Goal: Task Accomplishment & Management: Manage account settings

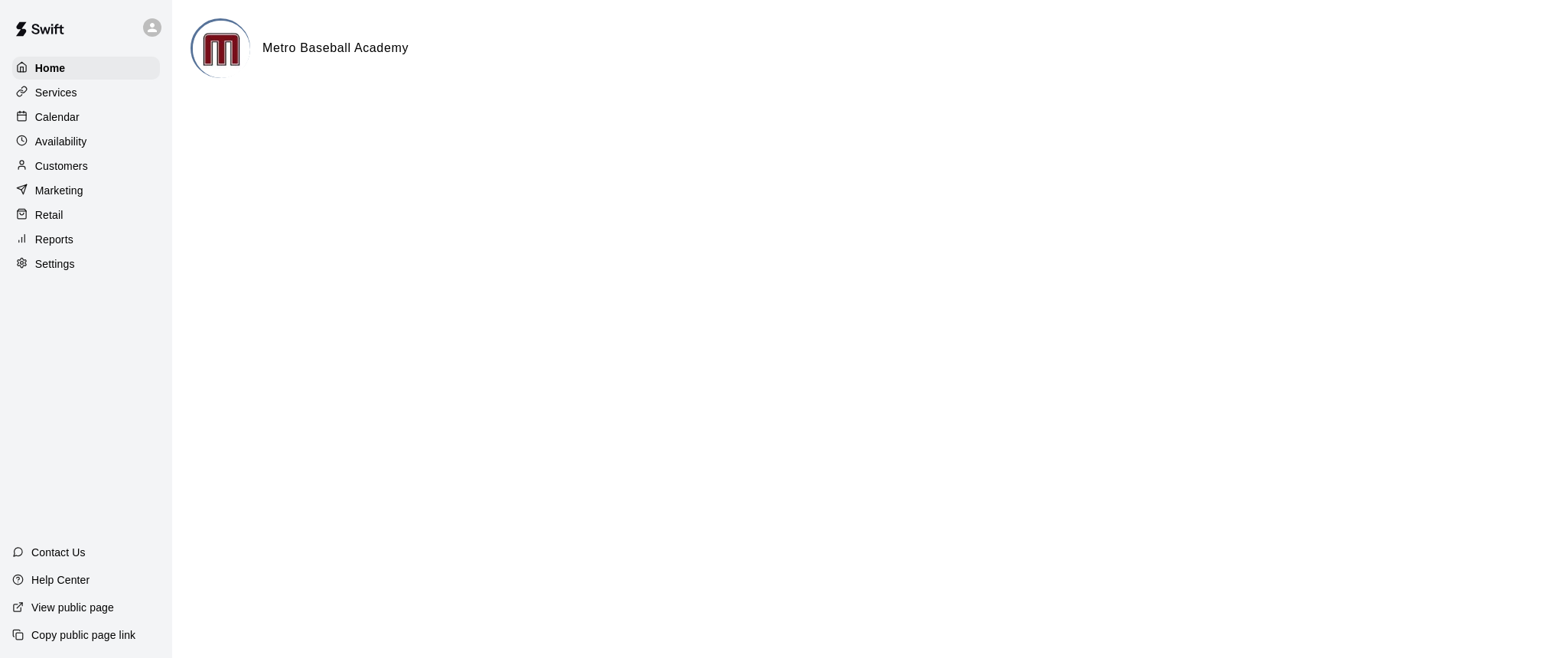
click at [59, 193] on p "Marketing" at bounding box center [59, 190] width 48 height 15
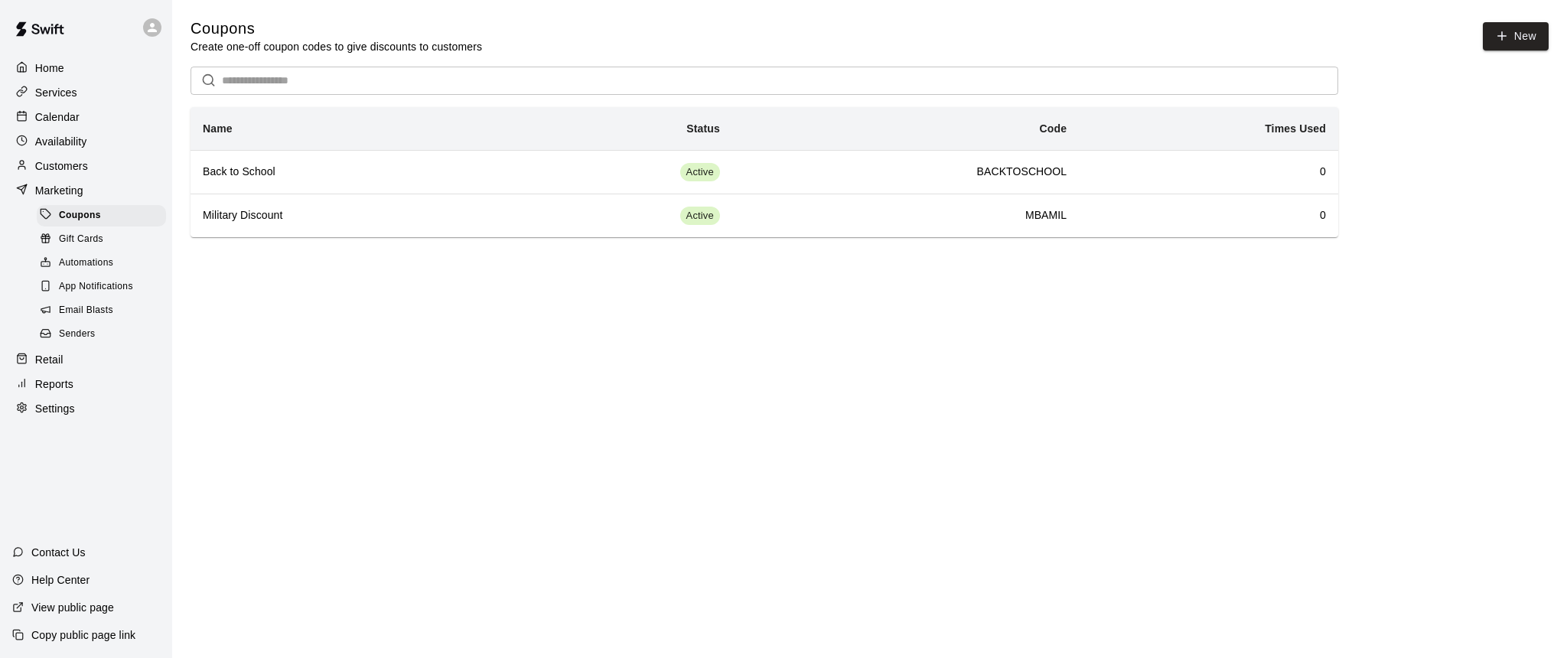
click at [77, 234] on span "Gift Cards" at bounding box center [81, 239] width 44 height 15
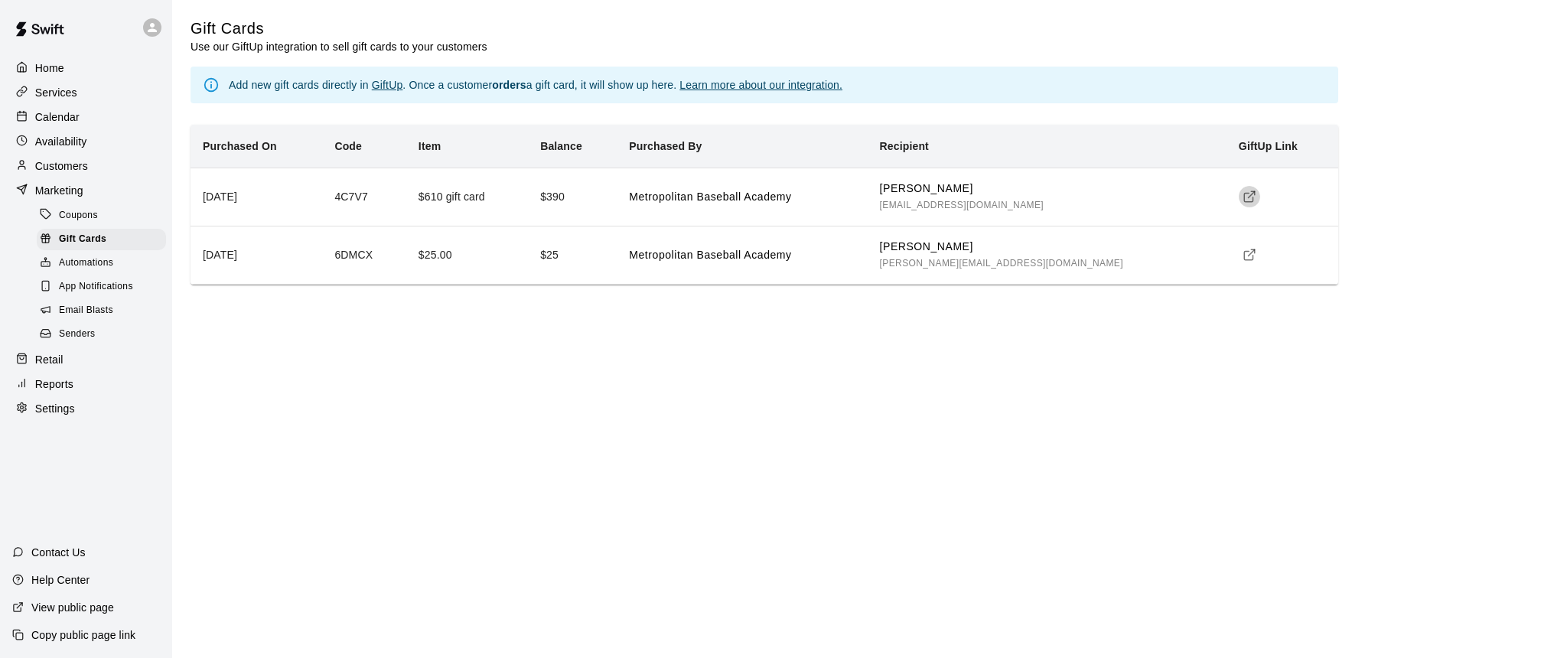
click at [1243, 200] on icon "simple table" at bounding box center [1250, 197] width 14 height 14
click at [58, 168] on p "Customers" at bounding box center [61, 165] width 53 height 15
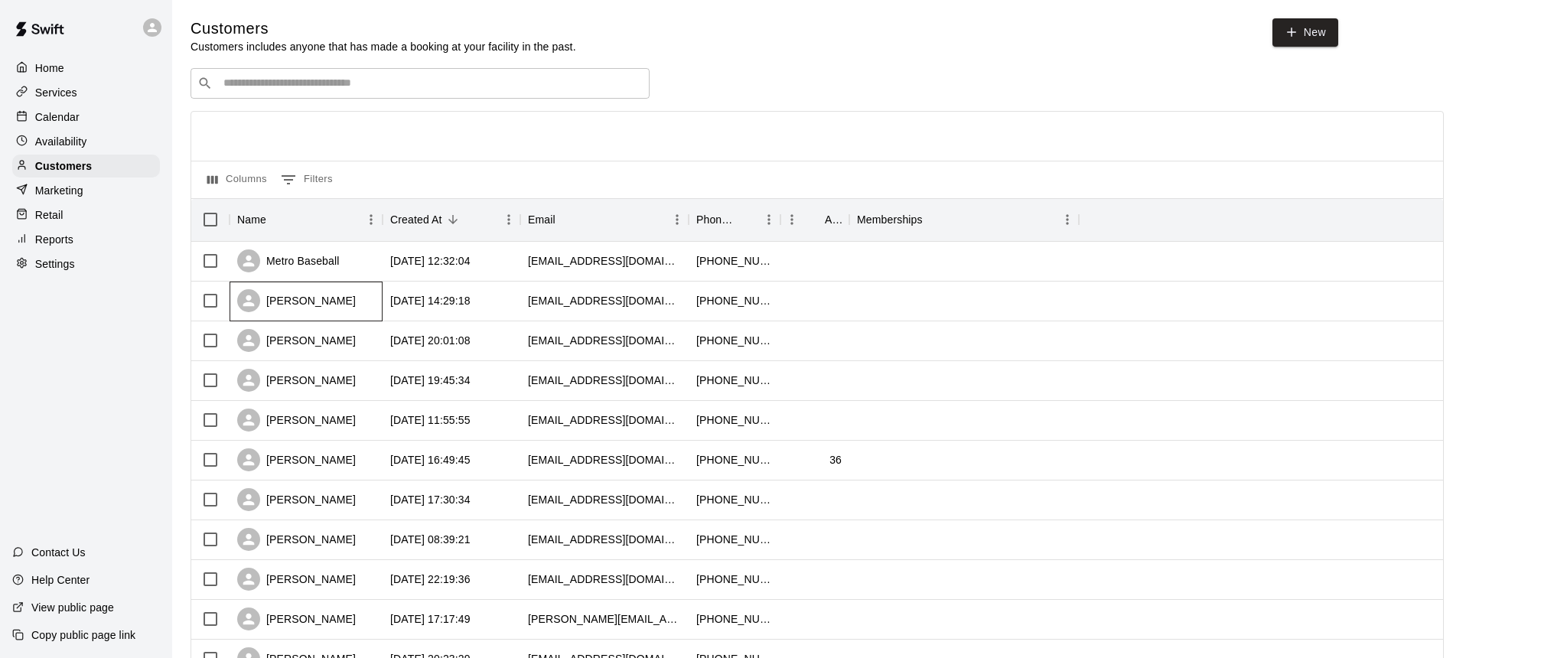
click at [302, 302] on div "[PERSON_NAME]" at bounding box center [296, 300] width 119 height 23
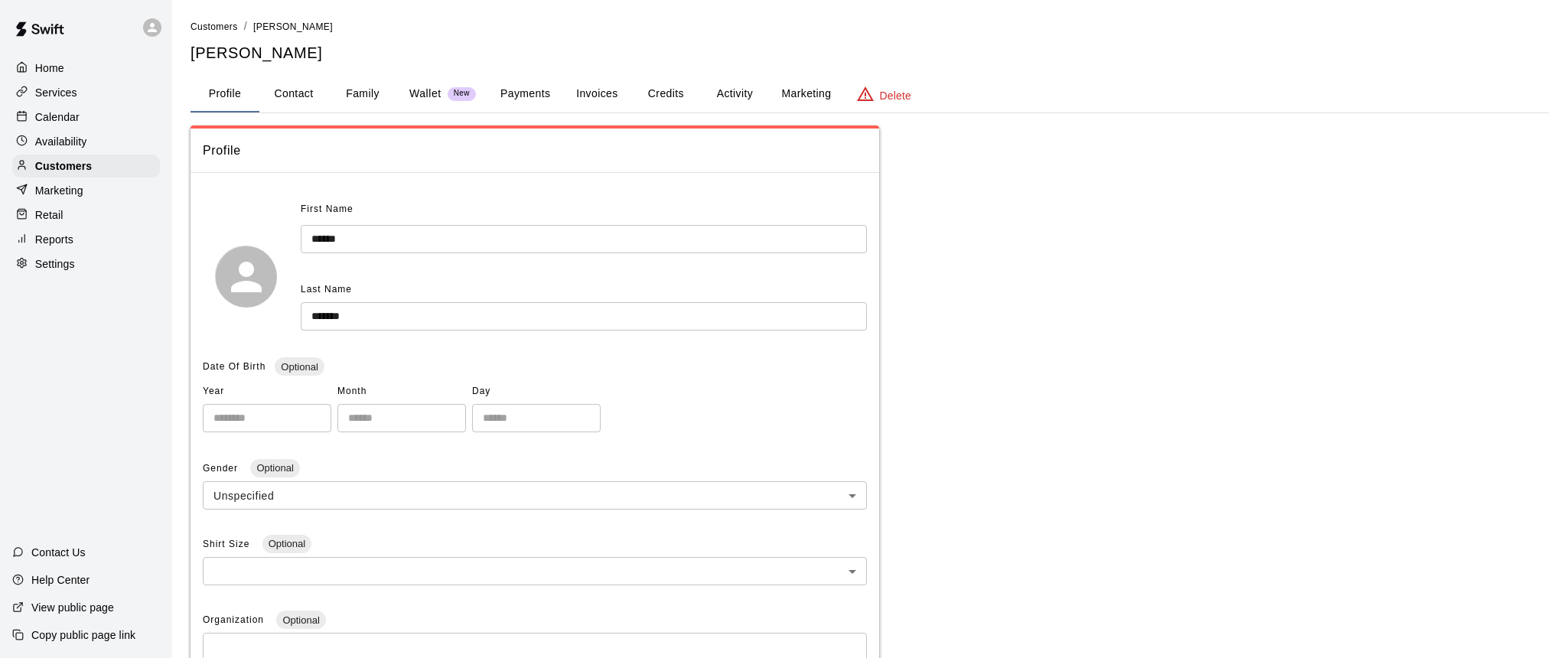
click at [667, 93] on button "Credits" at bounding box center [665, 94] width 69 height 37
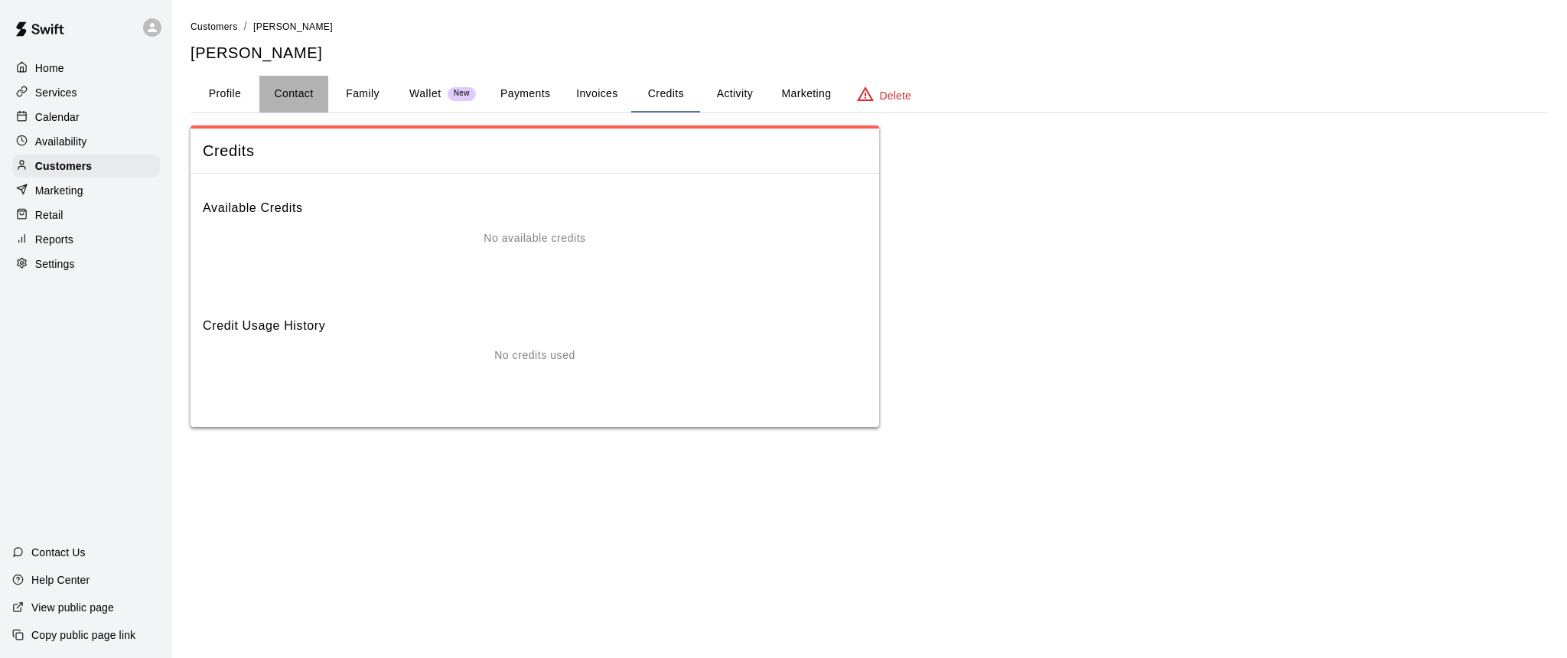
click at [294, 96] on button "Contact" at bounding box center [293, 94] width 69 height 37
select select "**"
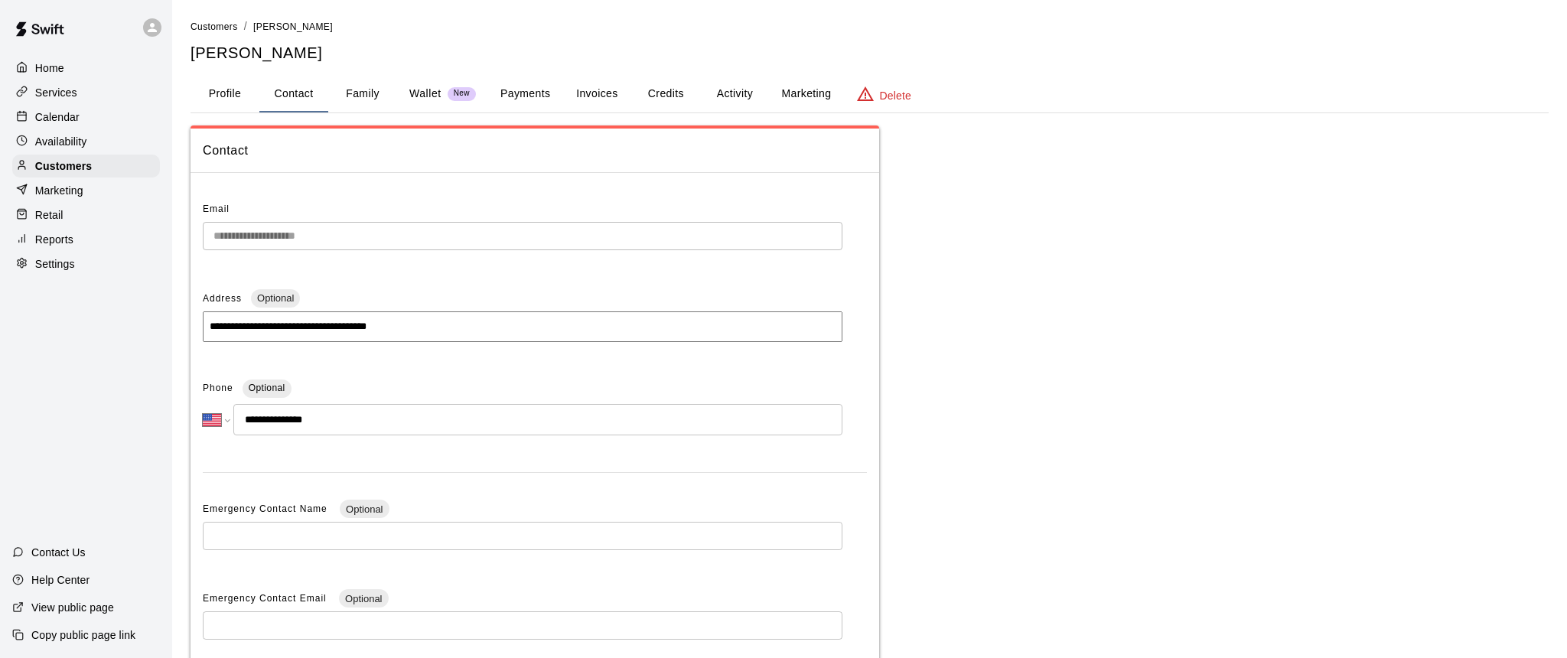
click at [424, 94] on p "Wallet" at bounding box center [425, 94] width 32 height 16
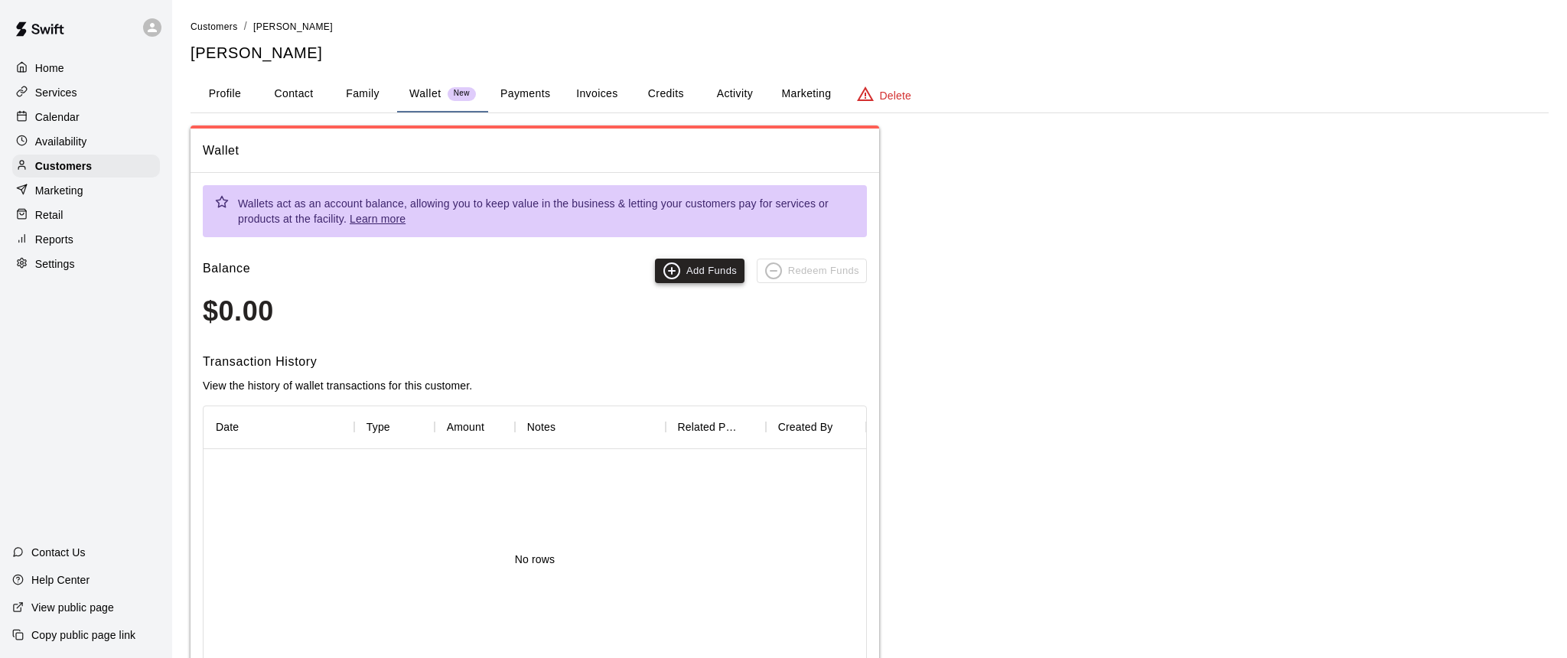
click at [675, 271] on icon "button" at bounding box center [672, 271] width 18 height 18
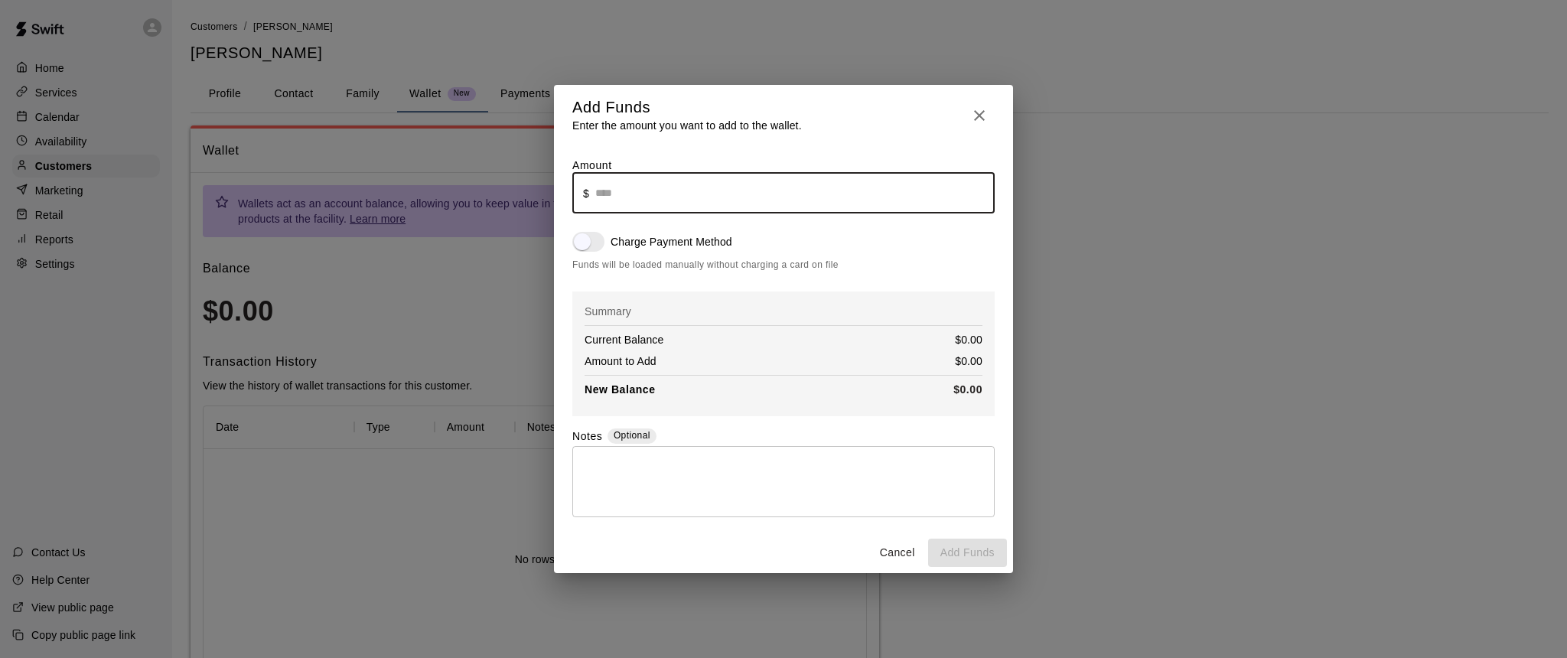
click at [613, 191] on input "text" at bounding box center [794, 193] width 399 height 41
click at [983, 114] on icon "button" at bounding box center [979, 115] width 18 height 18
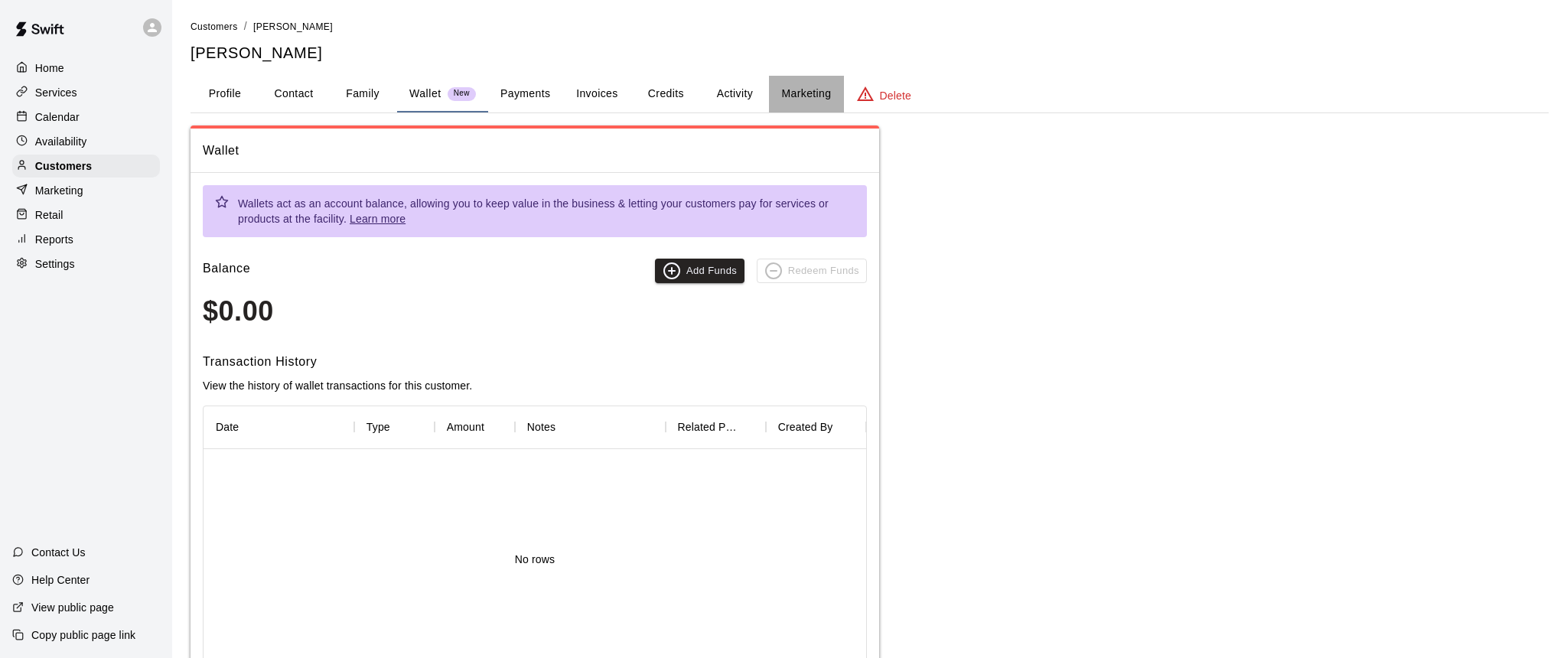
click at [789, 97] on button "Marketing" at bounding box center [806, 94] width 74 height 37
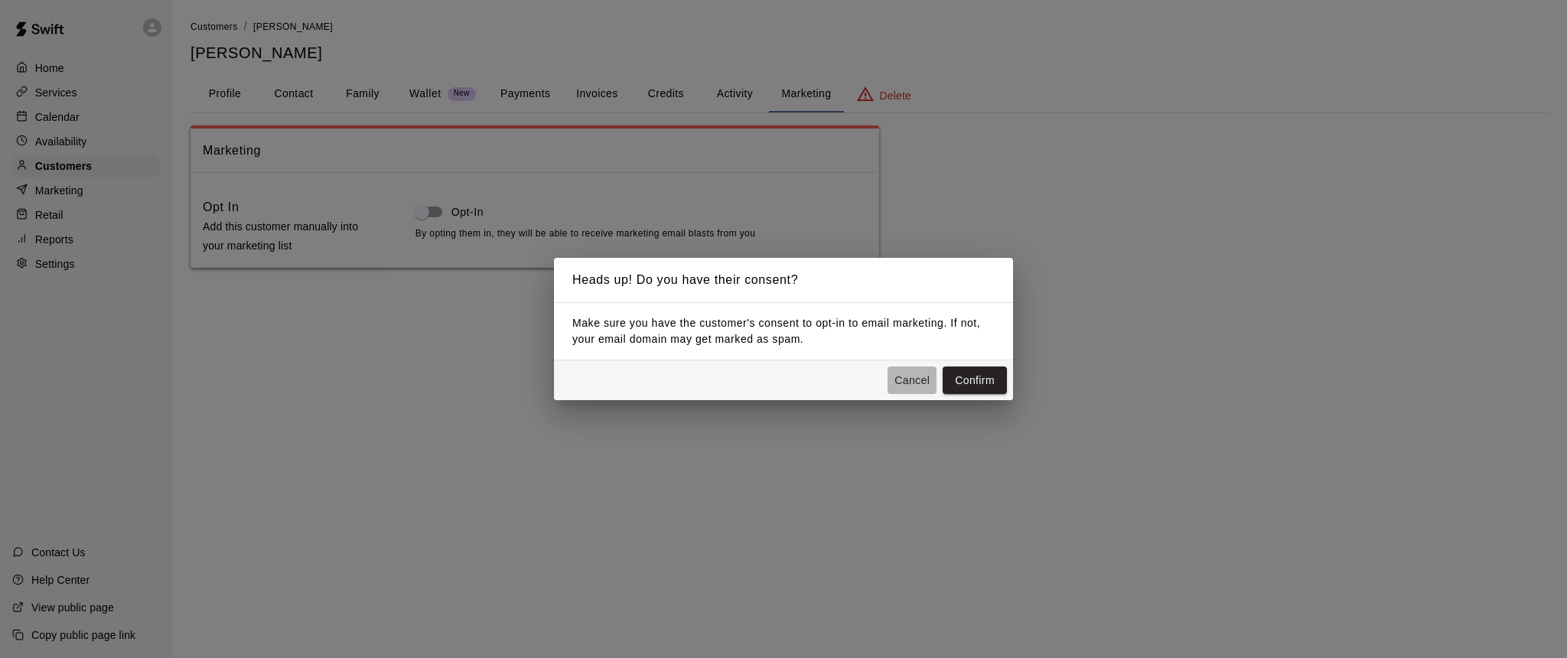
click at [907, 378] on button "Cancel" at bounding box center [912, 381] width 49 height 28
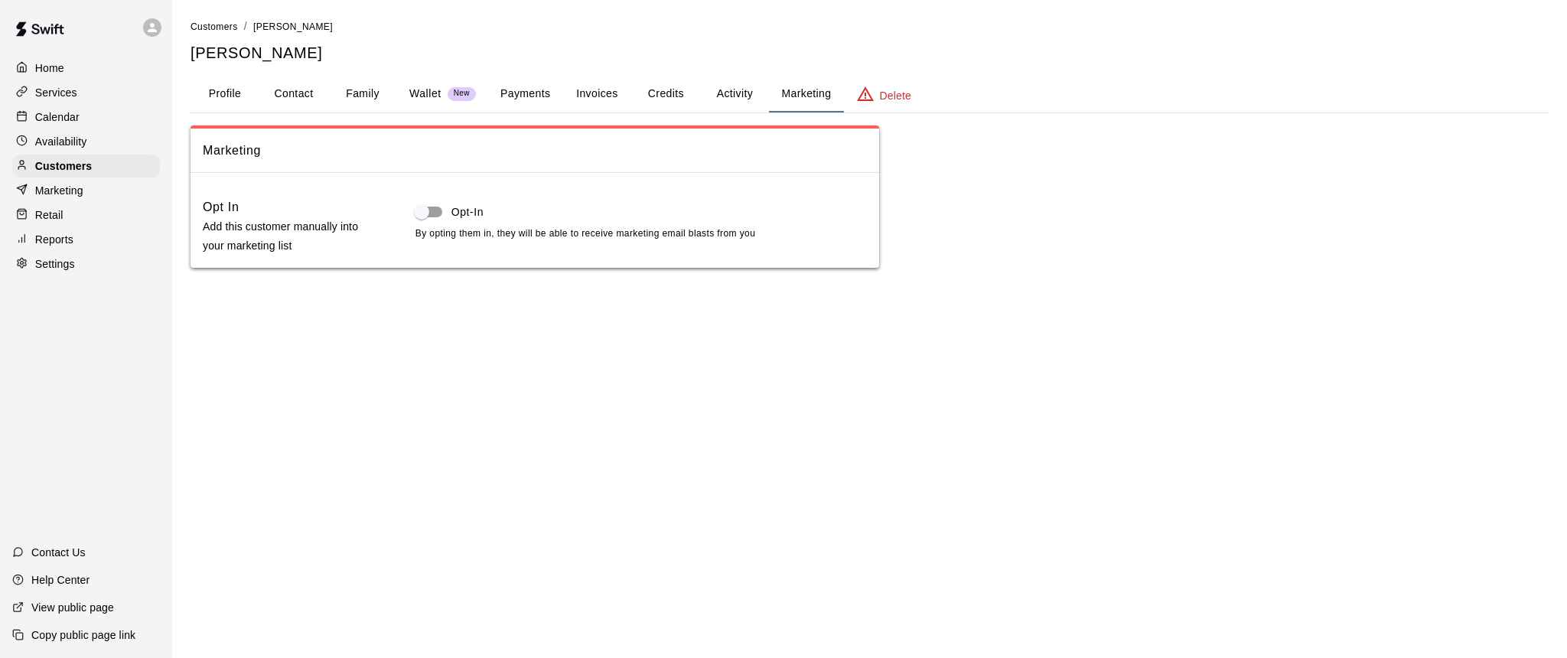
click at [521, 94] on button "Payments" at bounding box center [525, 94] width 74 height 37
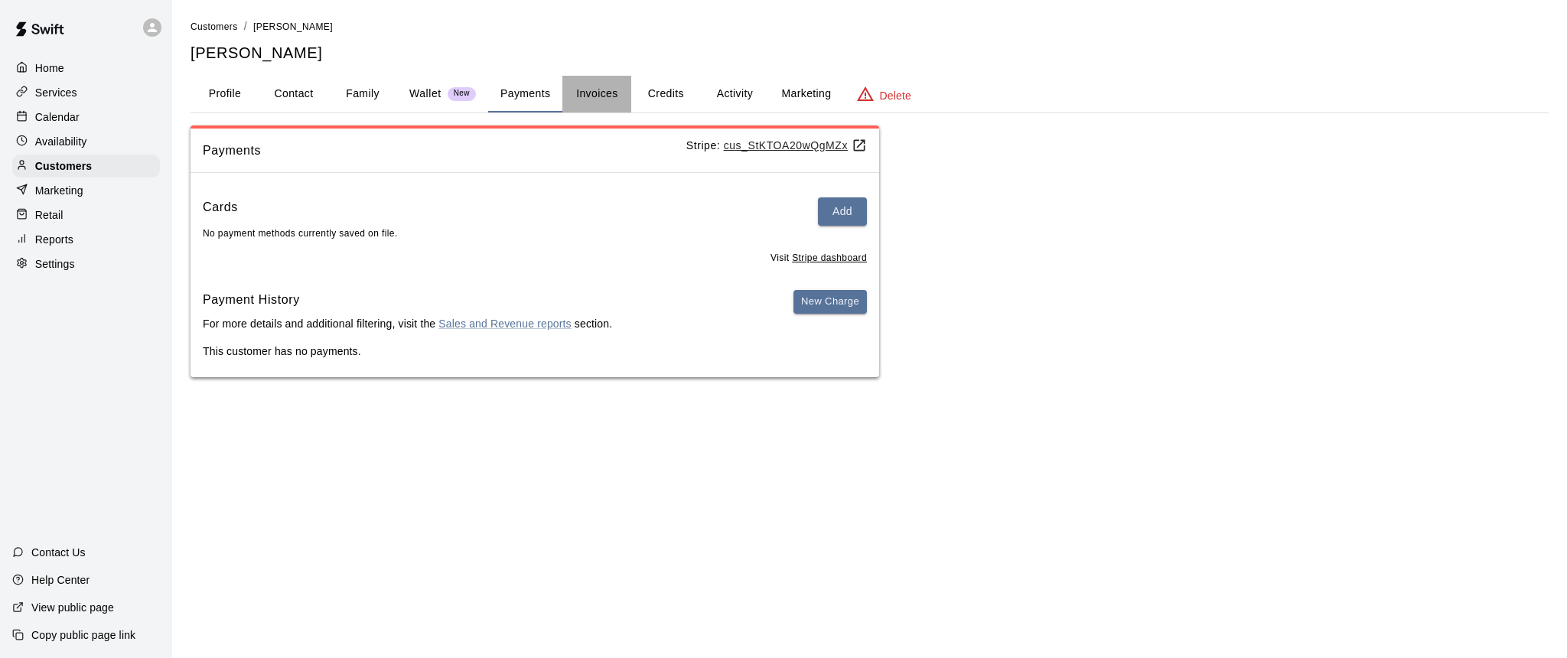
click at [600, 95] on button "Invoices" at bounding box center [596, 94] width 69 height 37
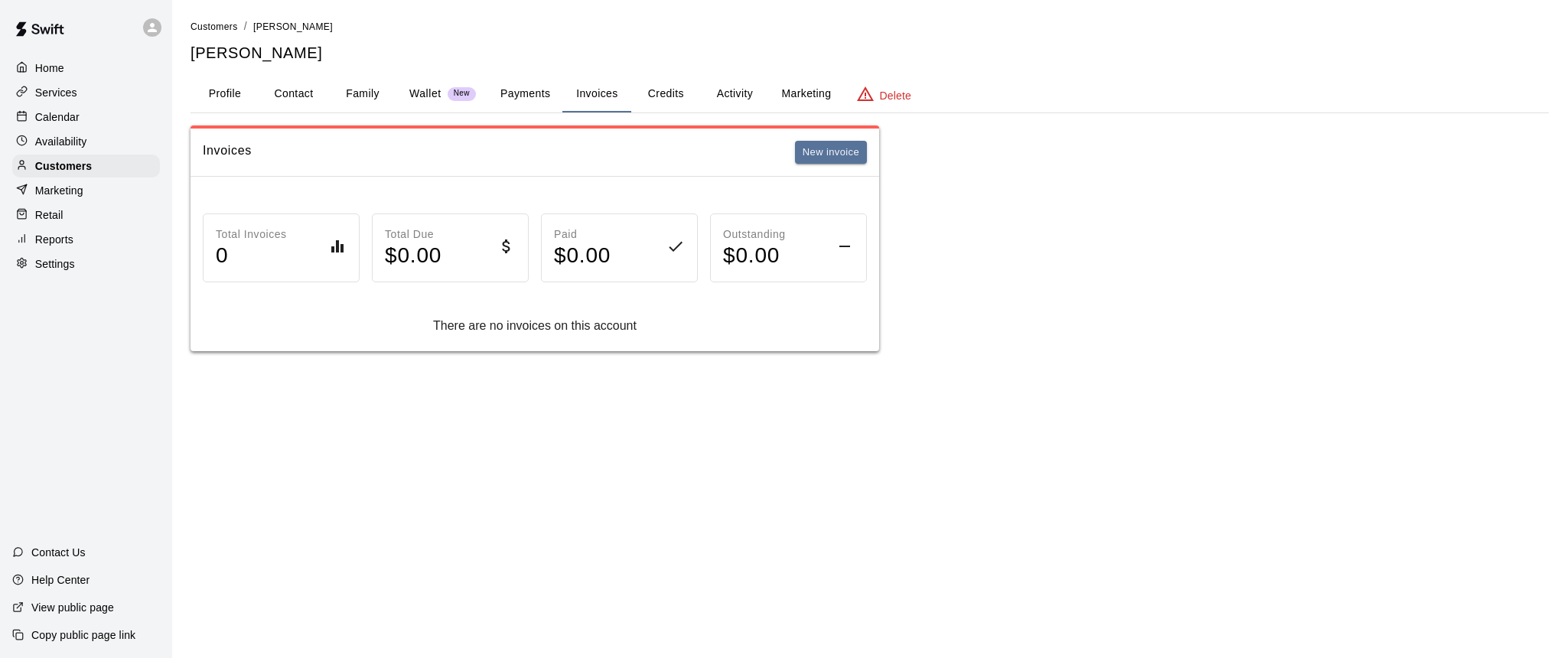
click at [665, 93] on button "Credits" at bounding box center [665, 94] width 69 height 37
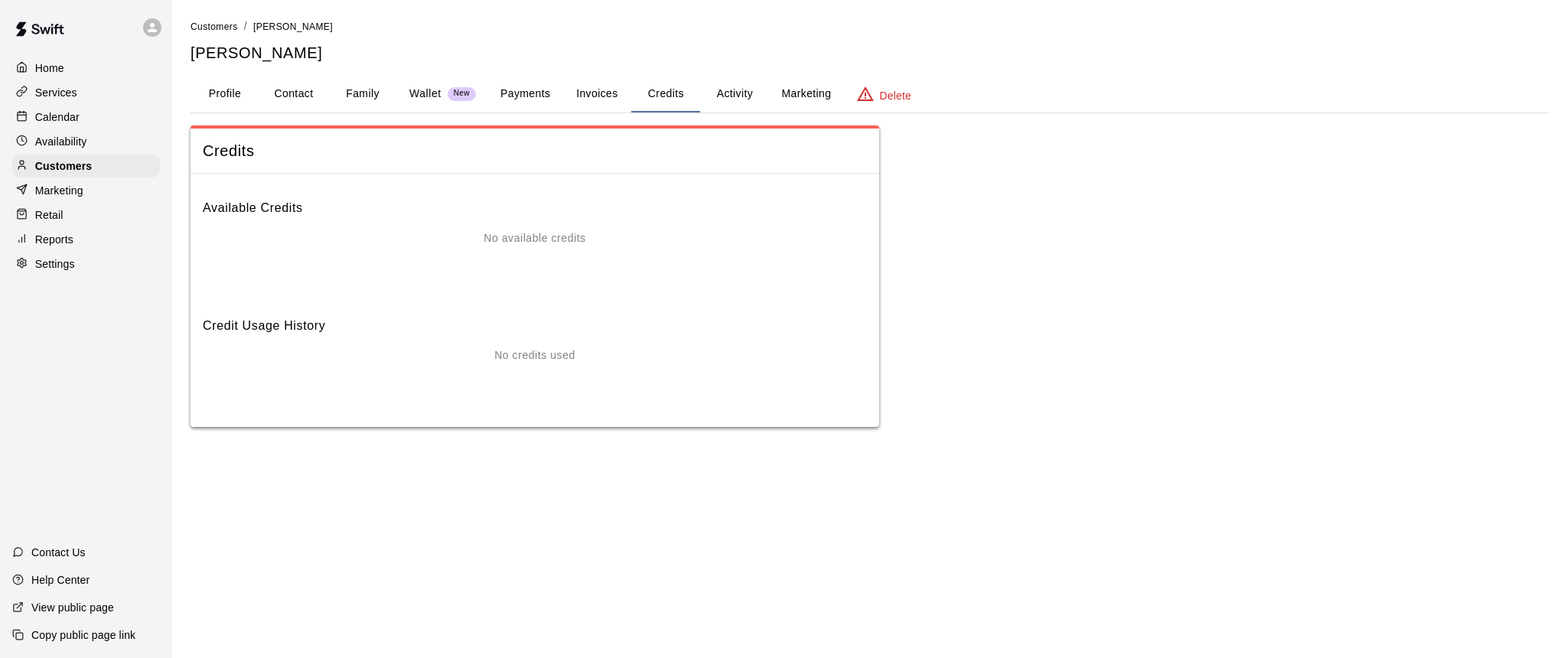
click at [51, 193] on p "Marketing" at bounding box center [59, 190] width 48 height 15
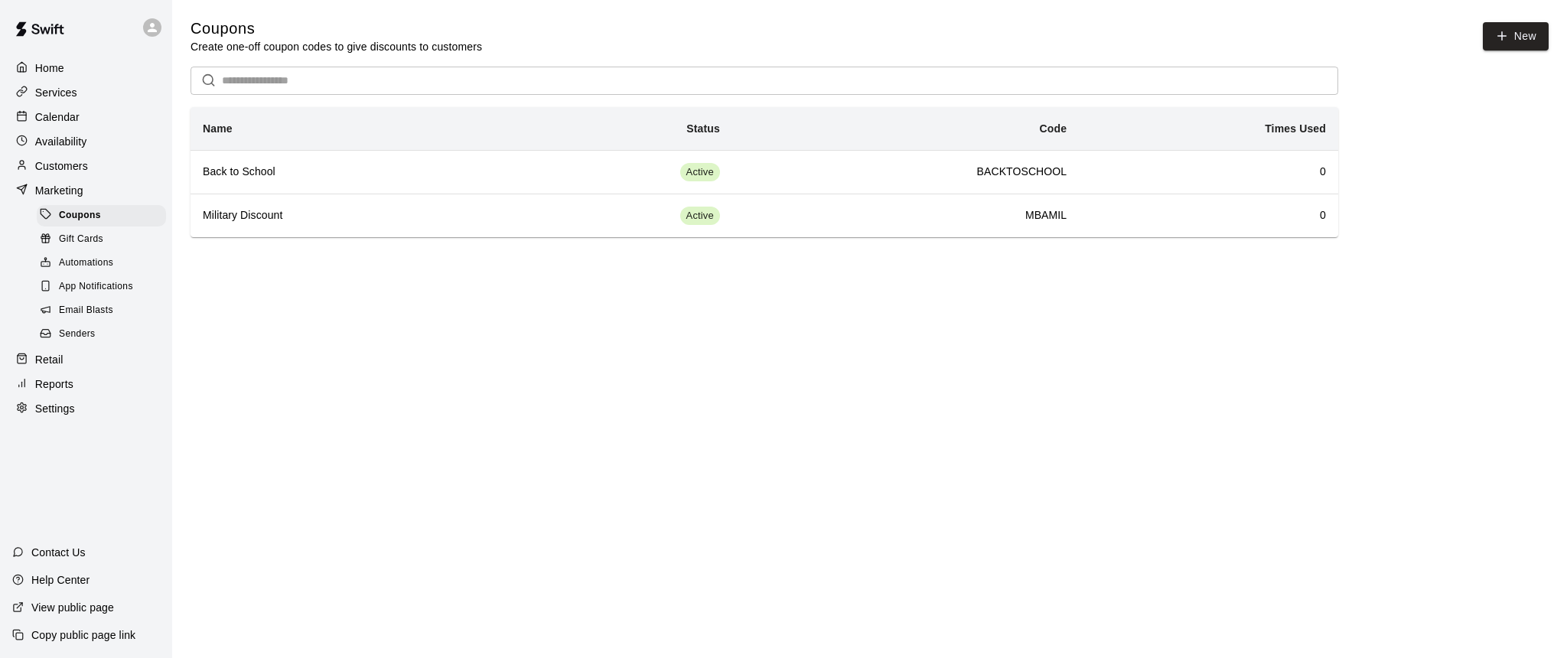
click at [74, 240] on span "Gift Cards" at bounding box center [81, 239] width 44 height 15
